Goal: Transaction & Acquisition: Book appointment/travel/reservation

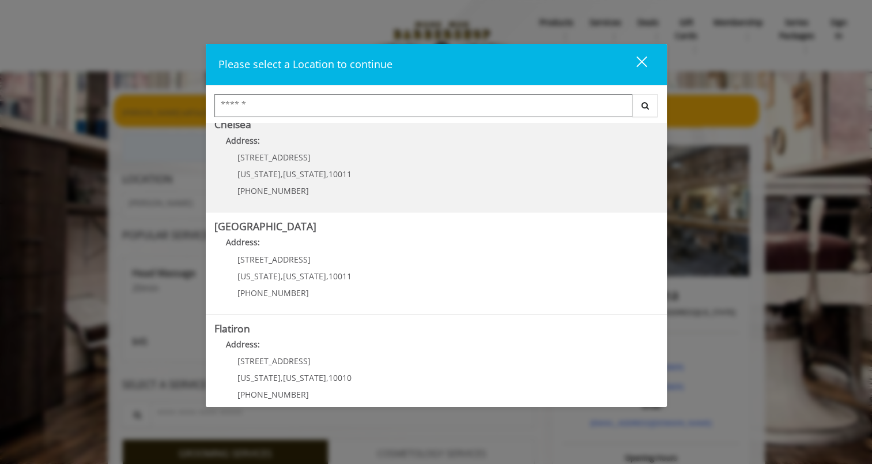
scroll to position [231, 0]
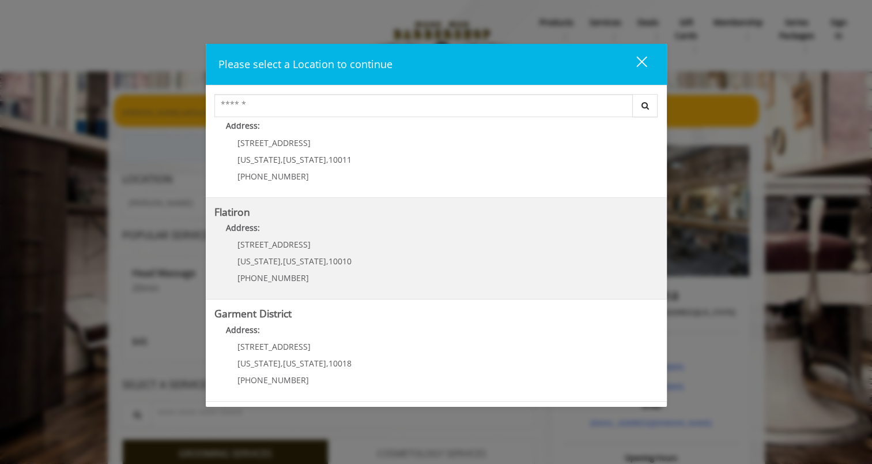
click at [406, 236] on "Address:" at bounding box center [436, 230] width 444 height 18
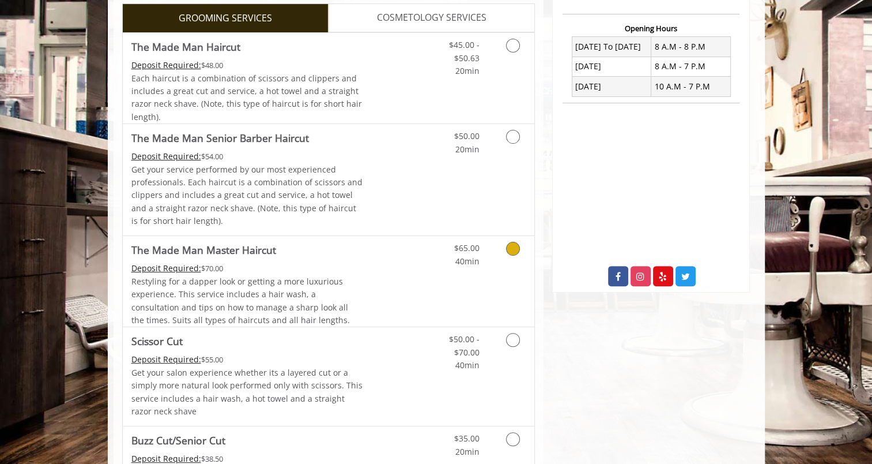
scroll to position [404, 0]
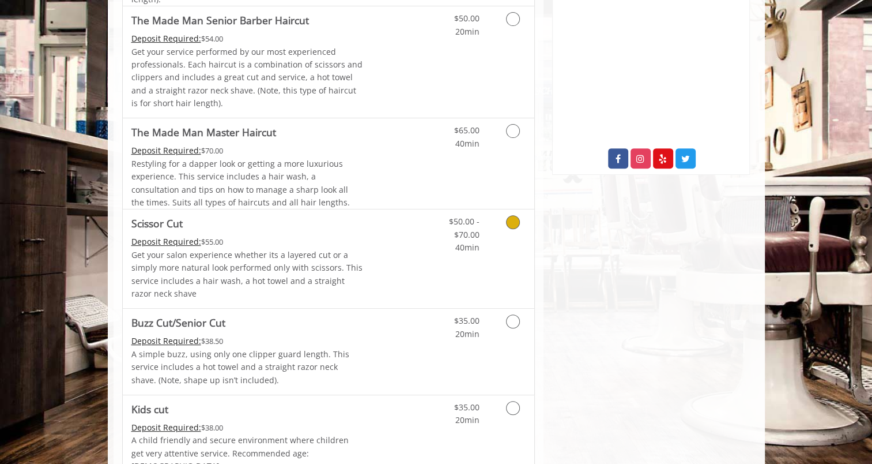
click at [406, 236] on link "Discounted Price" at bounding box center [397, 258] width 69 height 99
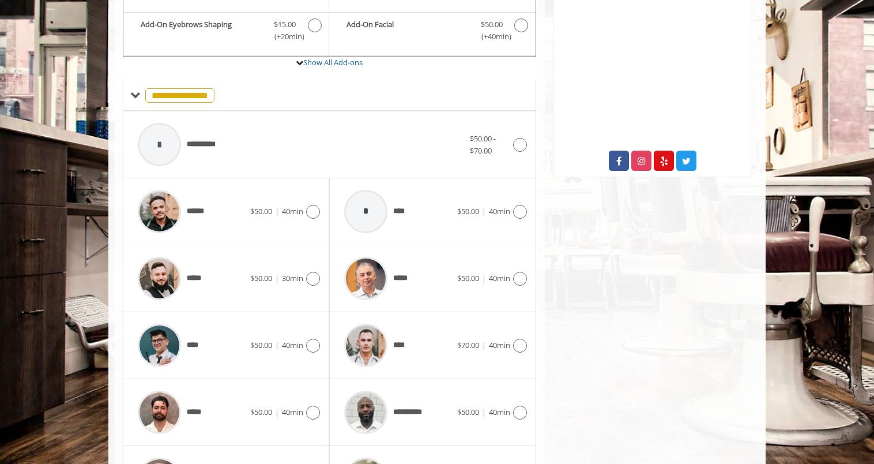
scroll to position [488, 0]
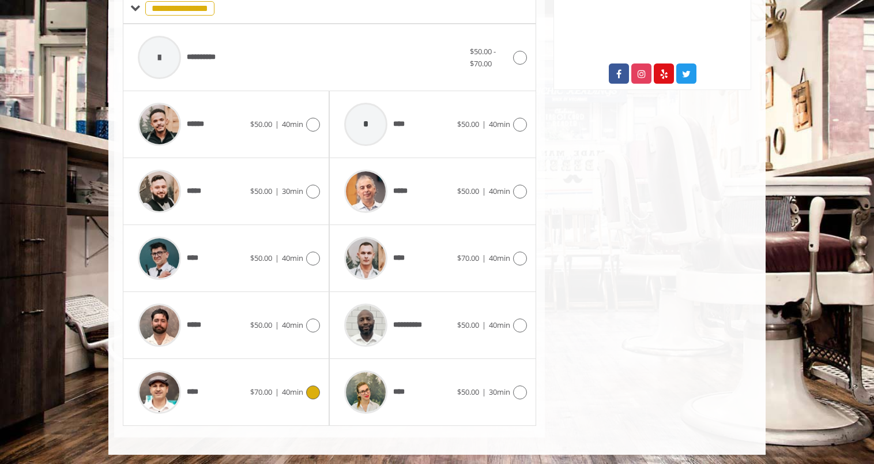
click at [311, 391] on icon at bounding box center [313, 392] width 14 height 14
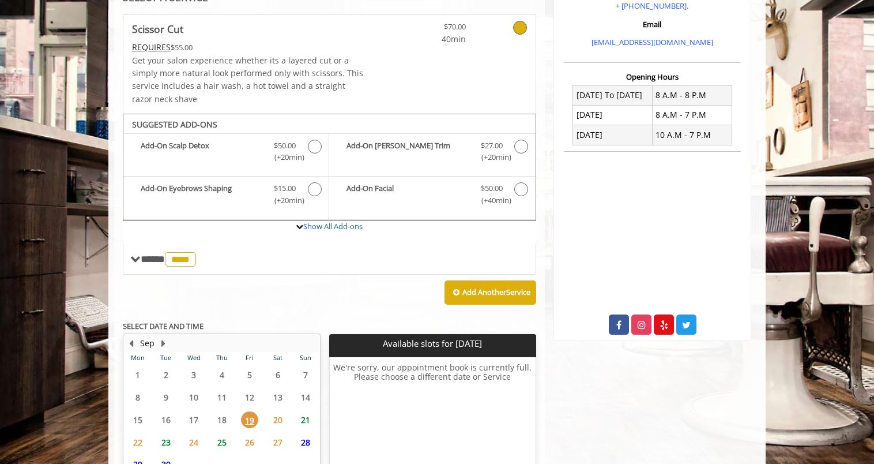
scroll to position [342, 0]
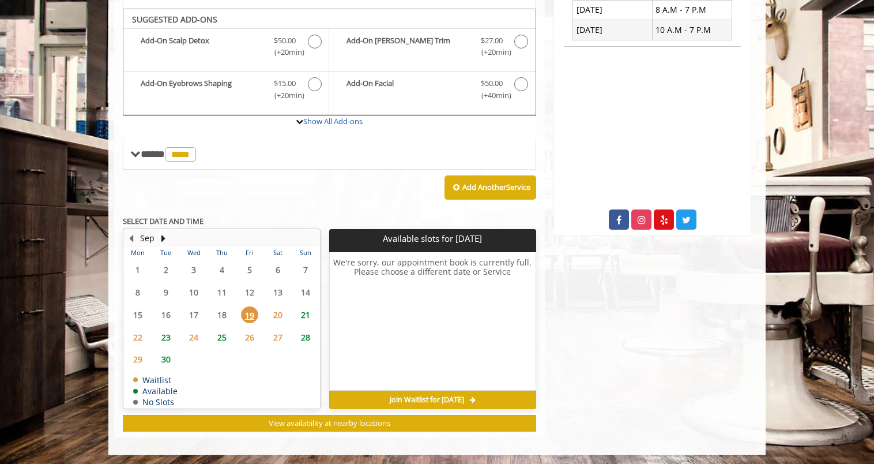
click at [304, 315] on span "21" at bounding box center [305, 314] width 17 height 17
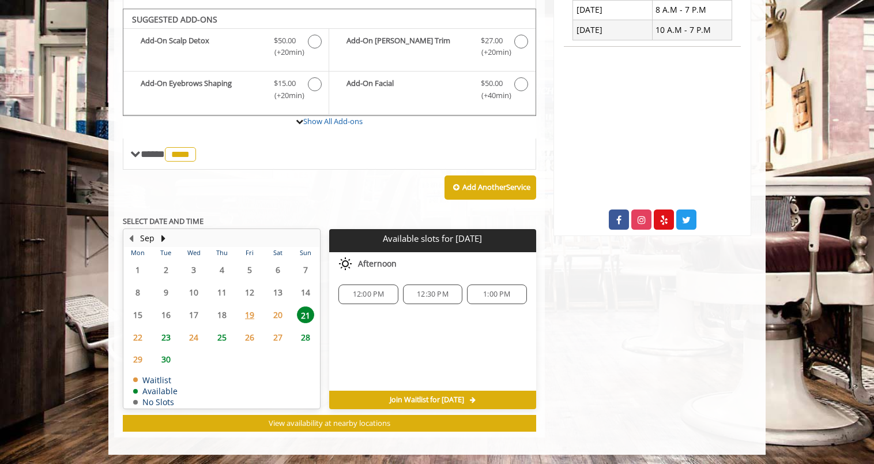
click at [168, 334] on span "23" at bounding box center [165, 337] width 17 height 17
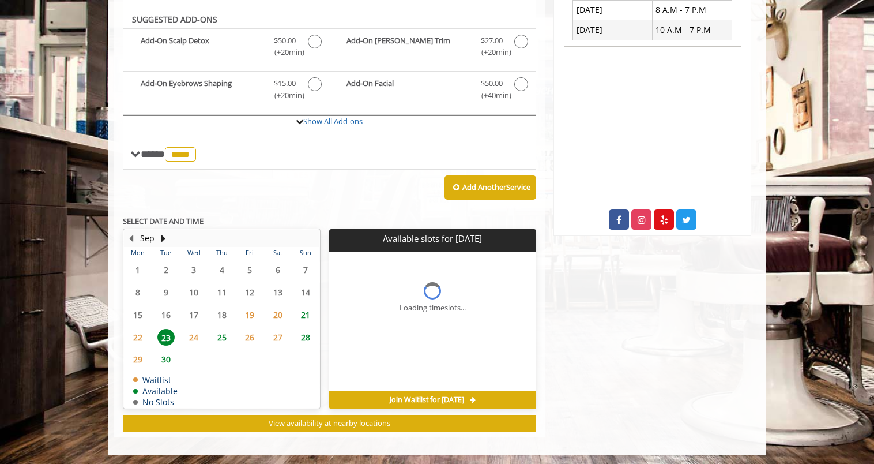
scroll to position [360, 0]
